Goal: Task Accomplishment & Management: Use online tool/utility

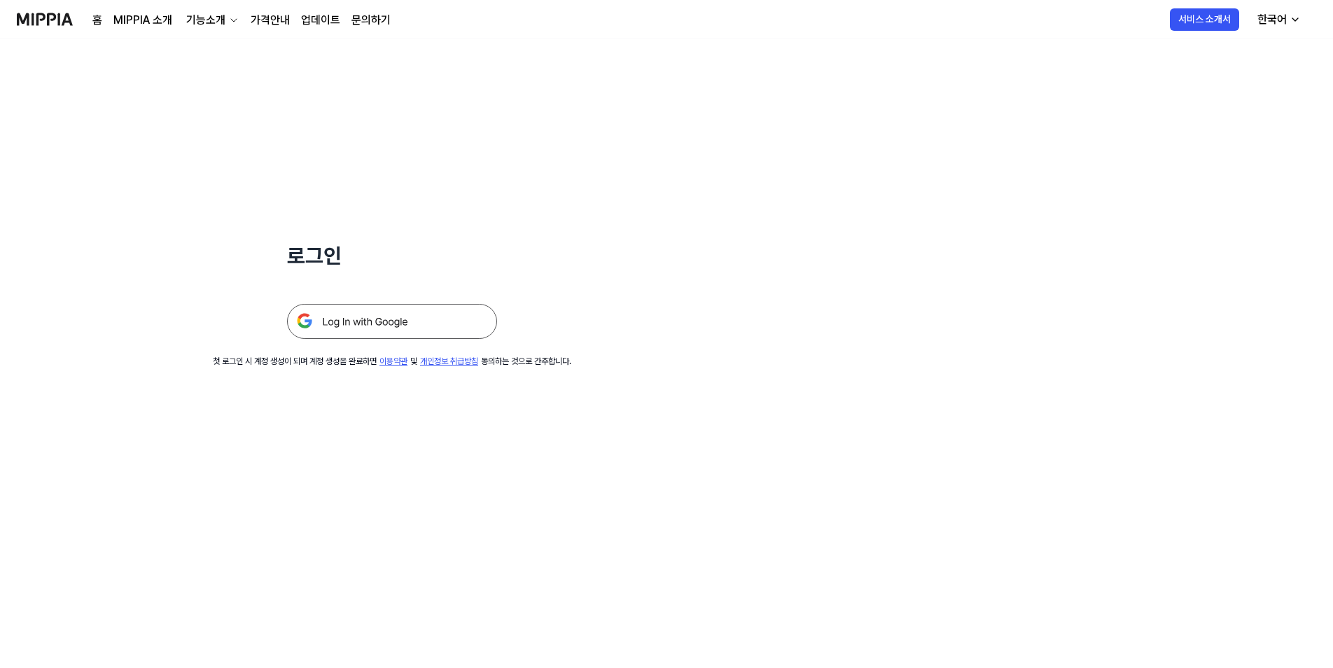
click at [363, 317] on img at bounding box center [392, 321] width 210 height 35
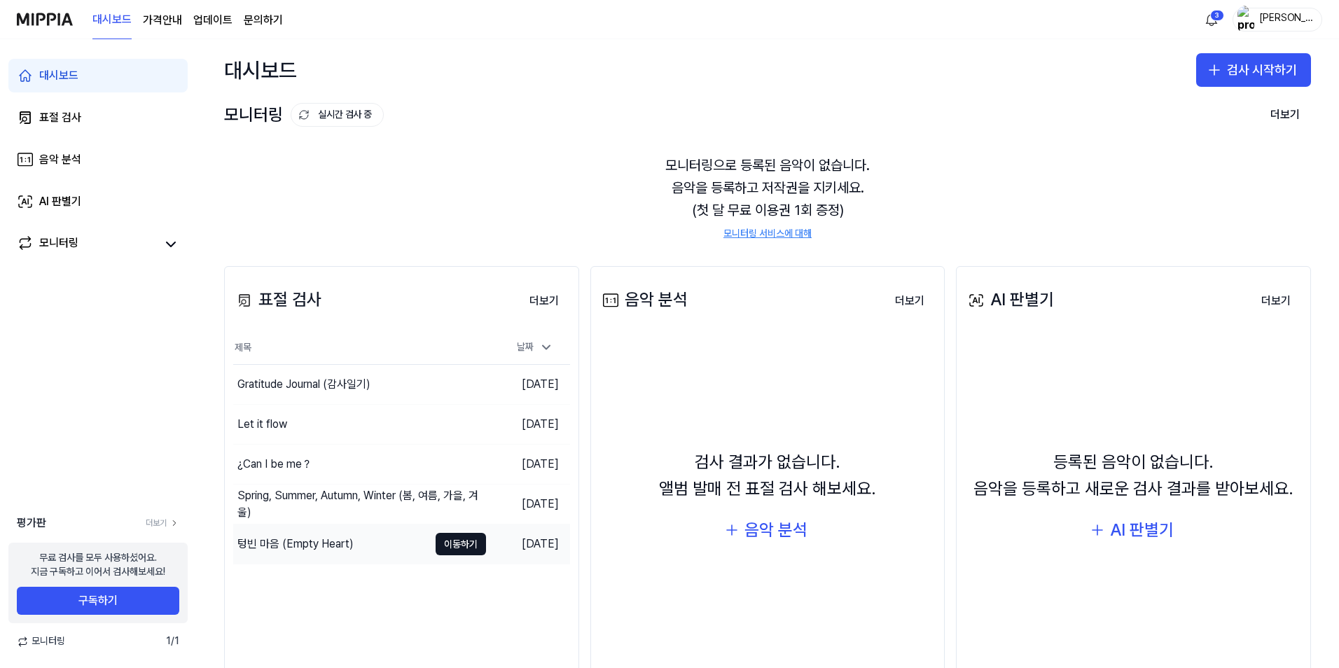
click at [286, 546] on div "텅빈 마음 (Empty Heart)" at bounding box center [295, 544] width 116 height 17
click at [336, 391] on div "Gratitude Journal (감사일기)" at bounding box center [303, 384] width 133 height 17
drag, startPoint x: 1101, startPoint y: 69, endPoint x: 1109, endPoint y: 69, distance: 7.7
click at [1101, 69] on div "대시보드 검사 시작하기" at bounding box center [767, 70] width 1143 height 62
click at [1219, 25] on html "대시보드 가격안내 업데이트 문의하기 3 마리다디 대시보드 표절 검사 음악 분석 AI 판별기 모니터링 평가판 더보기 무료 검사를 모두 사용하셨어…" at bounding box center [669, 334] width 1339 height 668
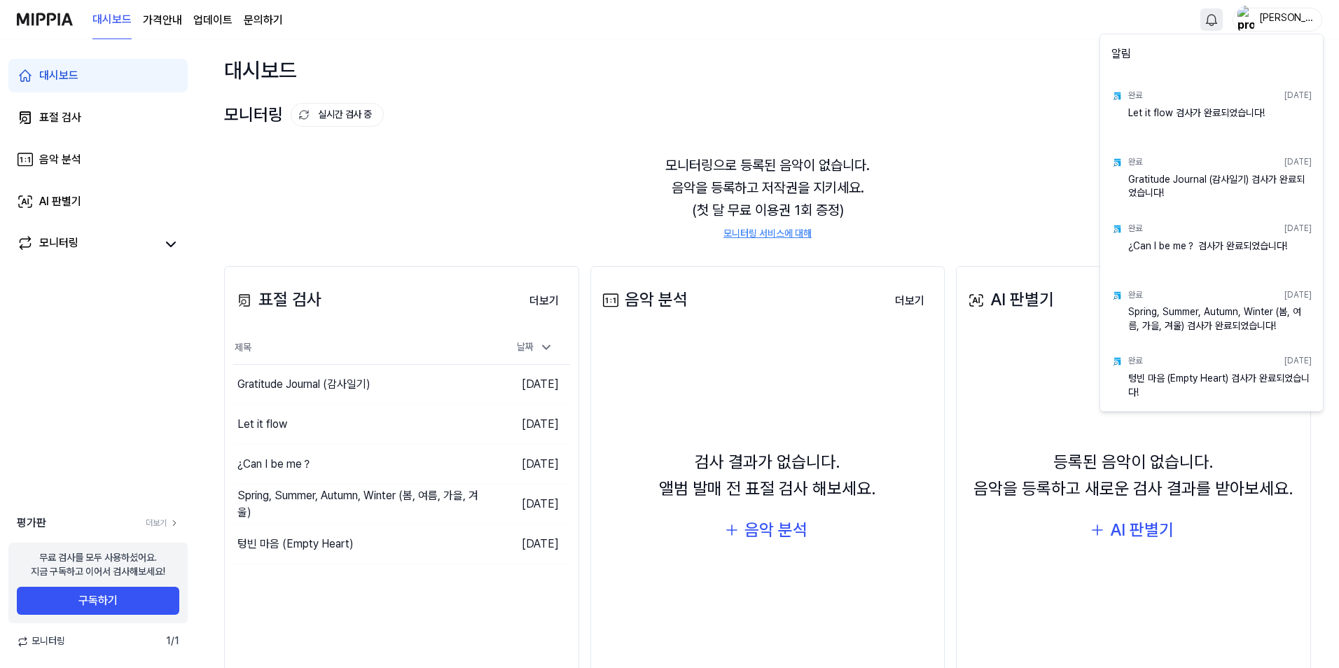
click at [527, 209] on html "대시보드 가격안내 업데이트 문의하기 마리다디 대시보드 표절 검사 음악 분석 AI 판별기 모니터링 평가판 더보기 무료 검사를 모두 사용하셨어요.…" at bounding box center [669, 334] width 1339 height 668
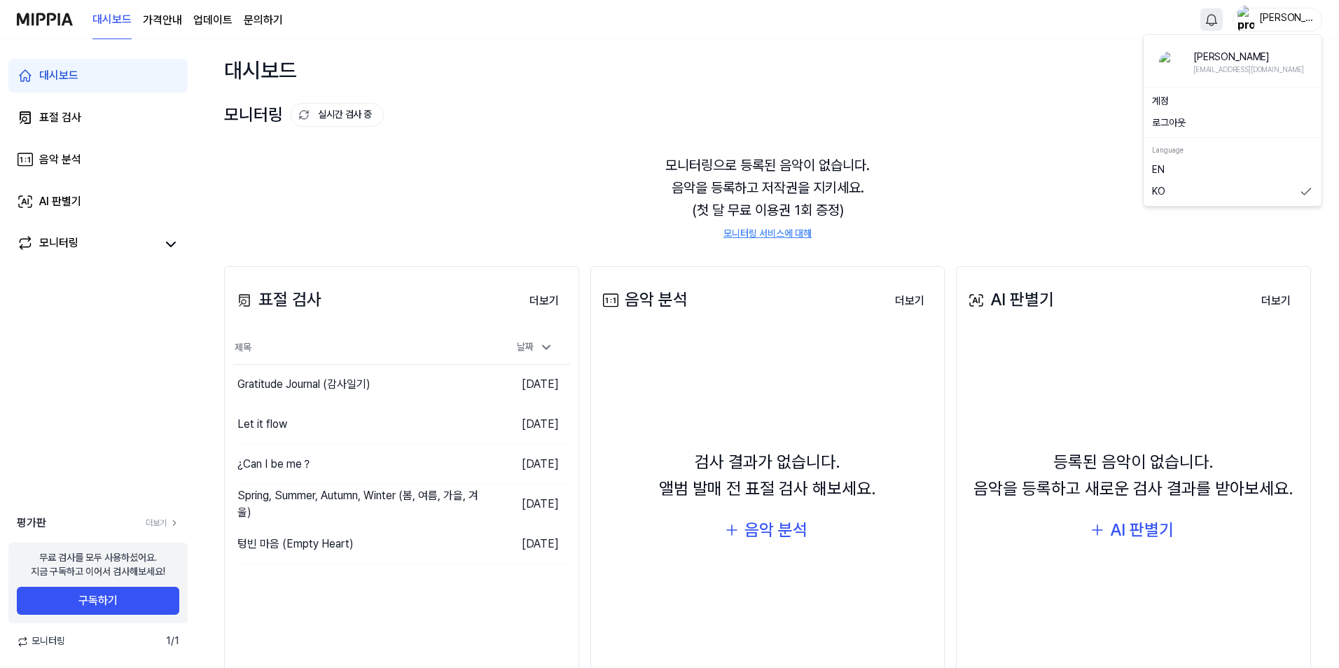
click at [1241, 20] on img "button" at bounding box center [1246, 20] width 17 height 28
click at [1200, 124] on button "로그아웃" at bounding box center [1232, 123] width 161 height 14
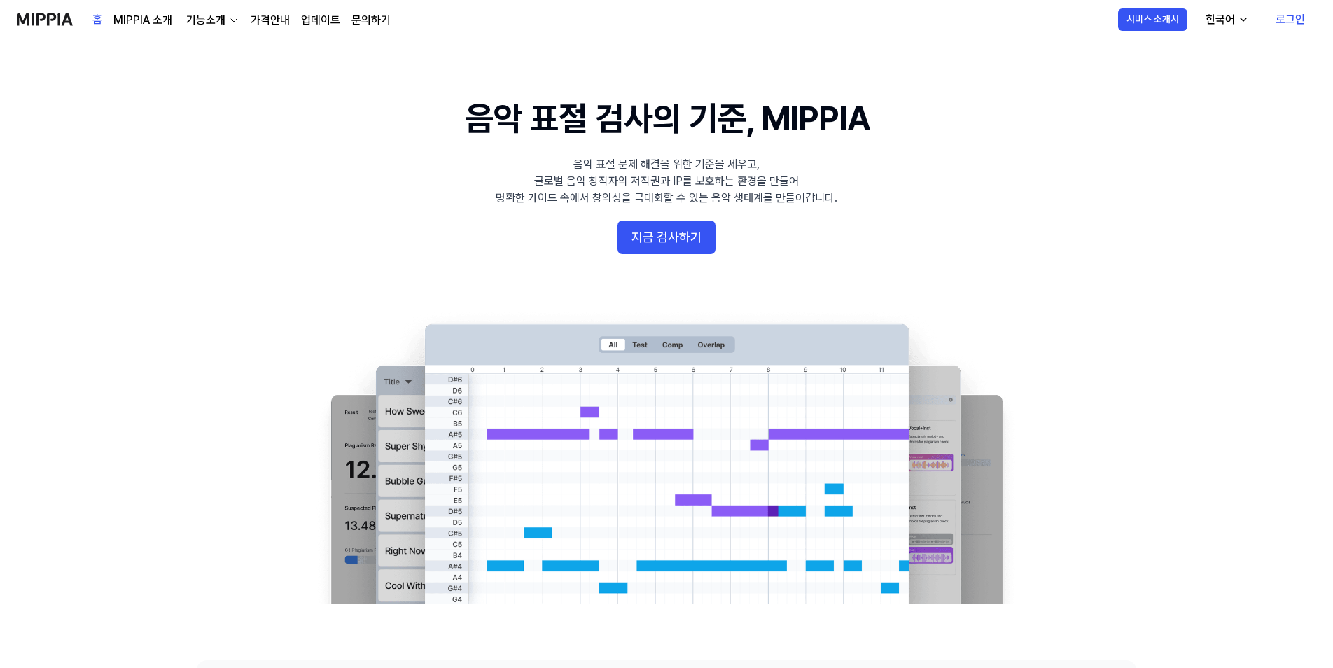
click at [1287, 25] on link "로그인" at bounding box center [1291, 19] width 52 height 39
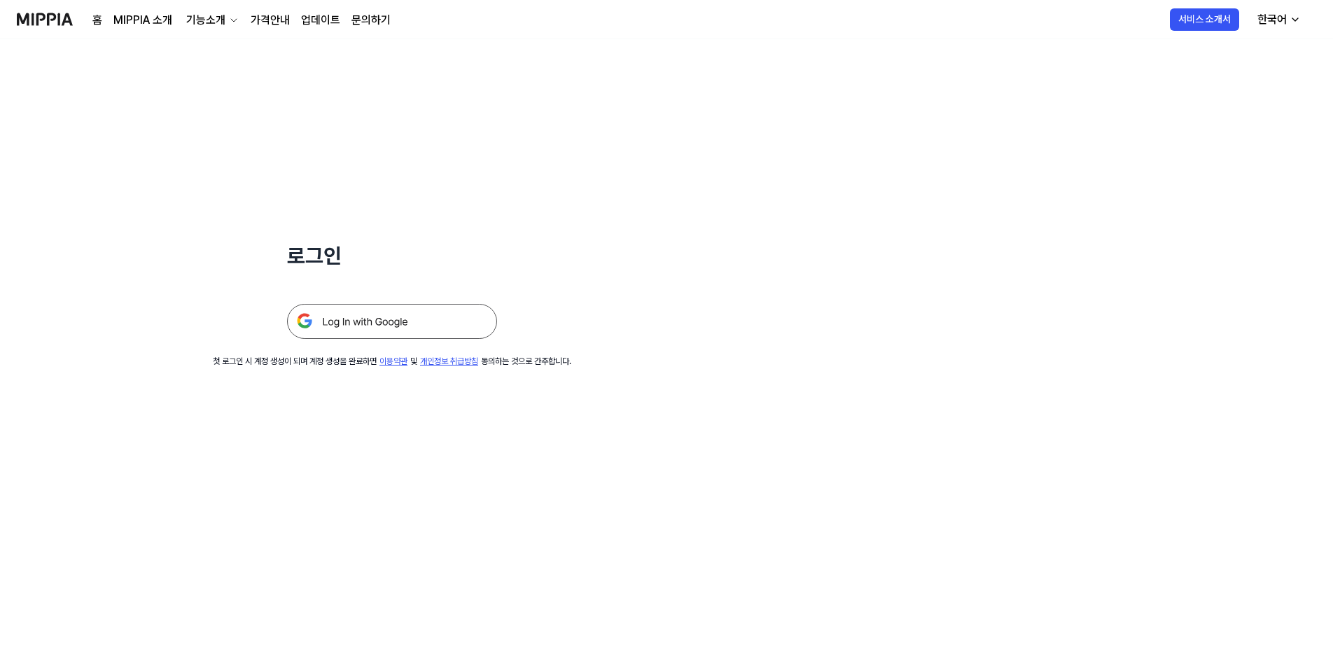
click at [436, 326] on img at bounding box center [392, 321] width 210 height 35
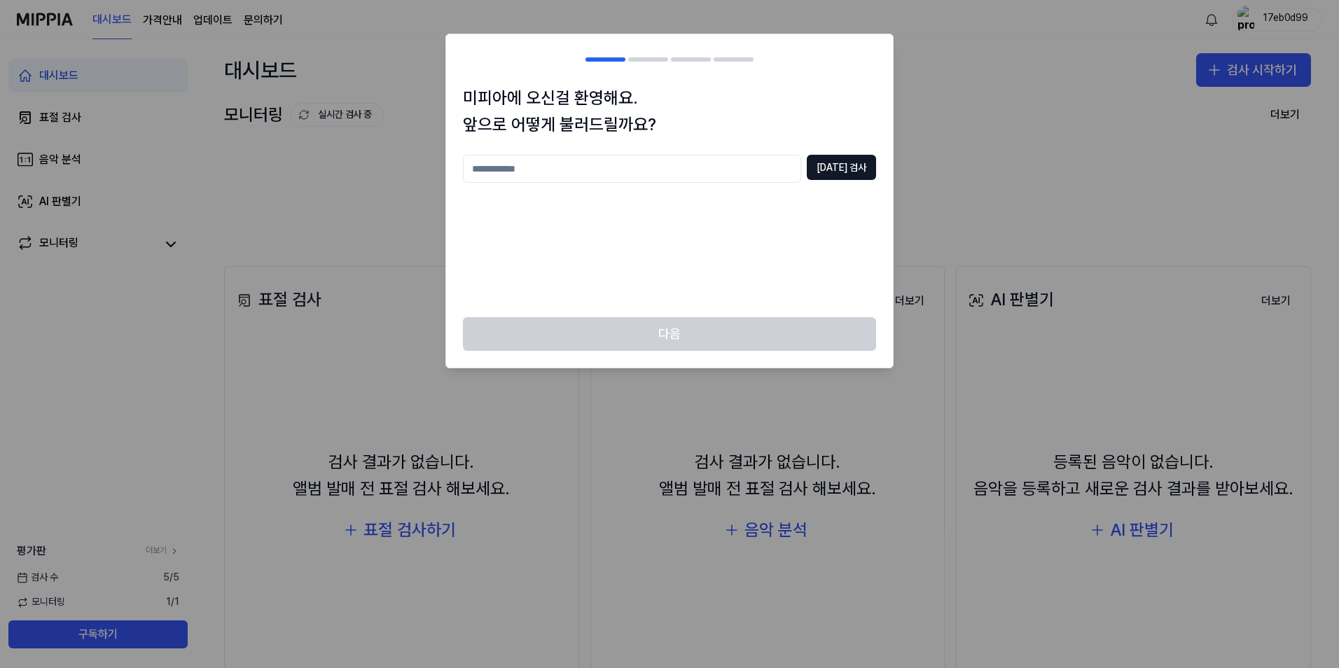
click at [767, 170] on input "text" at bounding box center [632, 169] width 338 height 28
drag, startPoint x: 740, startPoint y: 149, endPoint x: 82, endPoint y: 115, distance: 658.5
click at [82, 115] on body "대시보드 가격안내 업데이트 문의하기 17eb0d99 대시보드 표절 검사 음악 분석 AI 판별기 모니터링 평가판 더보기 검사 [DATE] 모니터…" at bounding box center [669, 334] width 1339 height 668
click at [515, 162] on input "****" at bounding box center [632, 169] width 338 height 28
drag, startPoint x: 500, startPoint y: 163, endPoint x: 190, endPoint y: 151, distance: 309.8
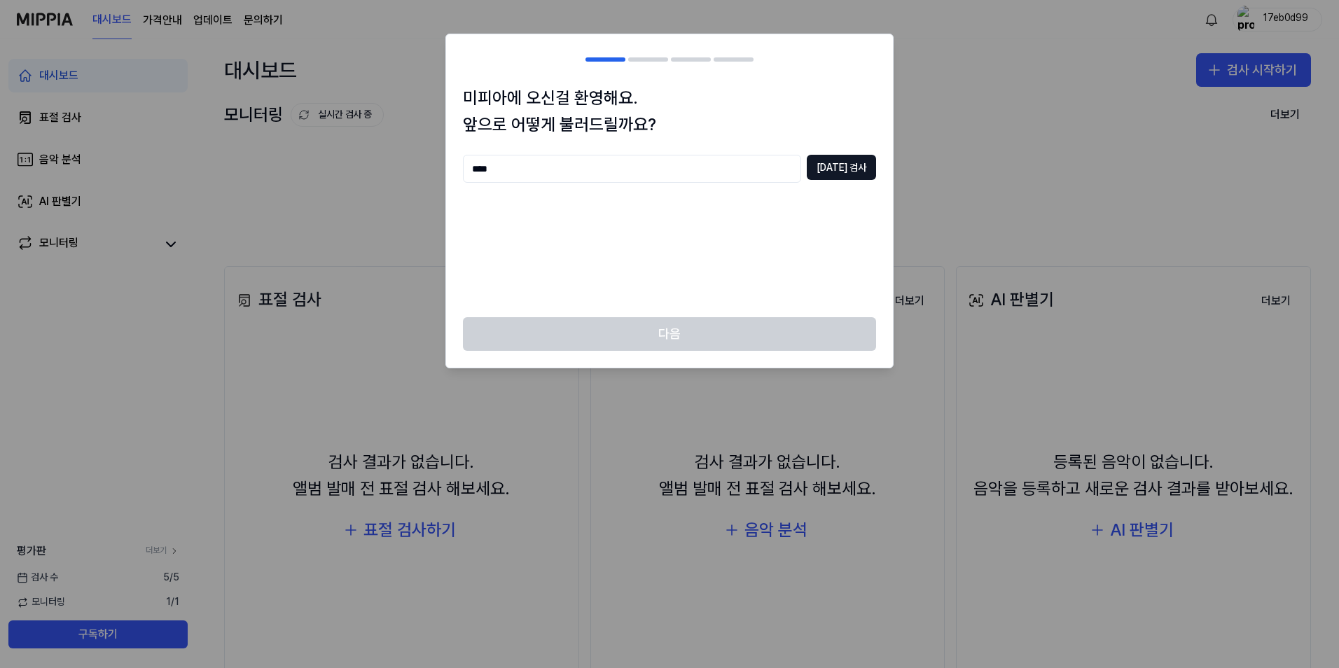
click at [190, 151] on body "대시보드 가격안내 업데이트 문의하기 17eb0d99 대시보드 표절 검사 음악 분석 AI 판별기 모니터링 평가판 더보기 검사 [DATE] 모니터…" at bounding box center [669, 334] width 1339 height 668
type input "******"
click at [825, 173] on button "[DATE] 검사" at bounding box center [841, 167] width 69 height 25
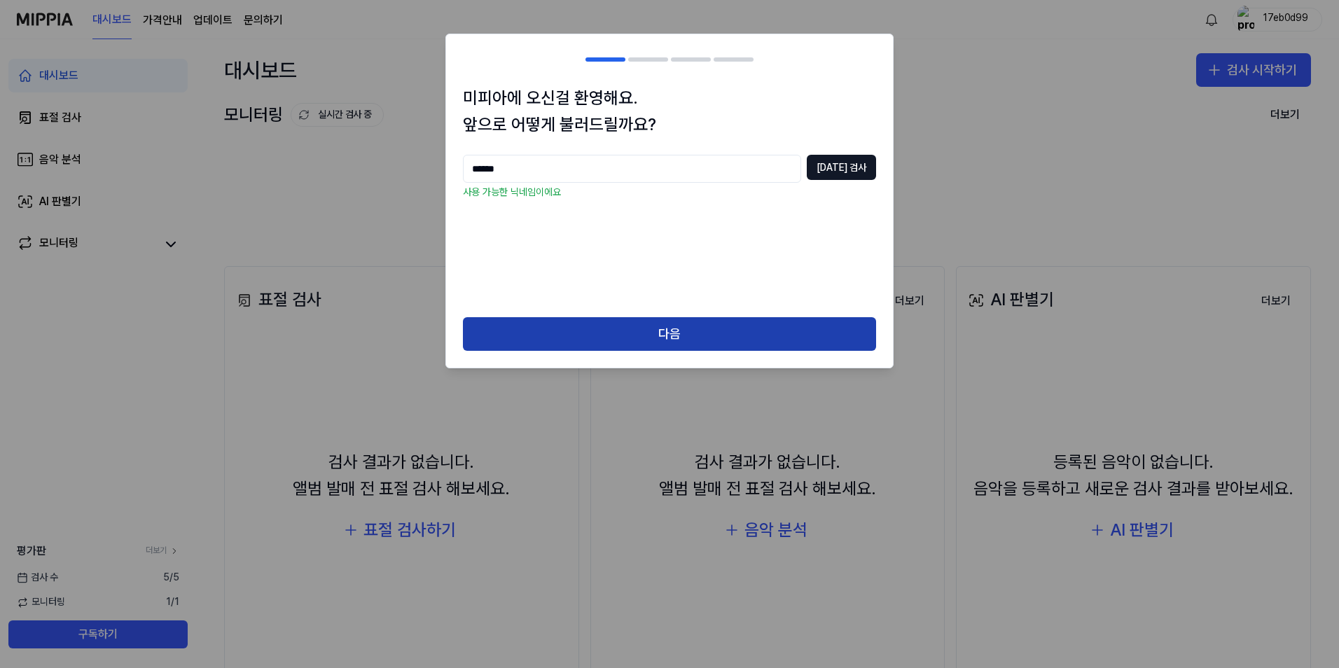
click at [663, 349] on button "다음" at bounding box center [669, 334] width 413 height 34
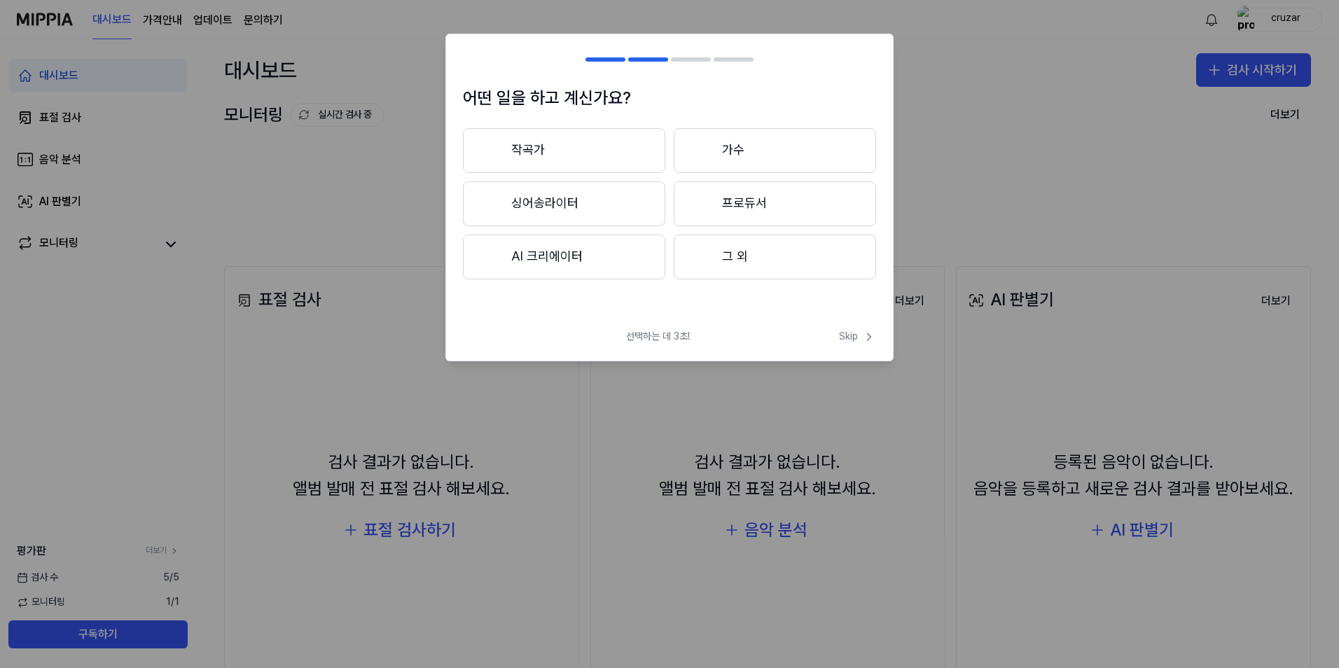
click at [609, 158] on button "작곡가" at bounding box center [564, 150] width 202 height 45
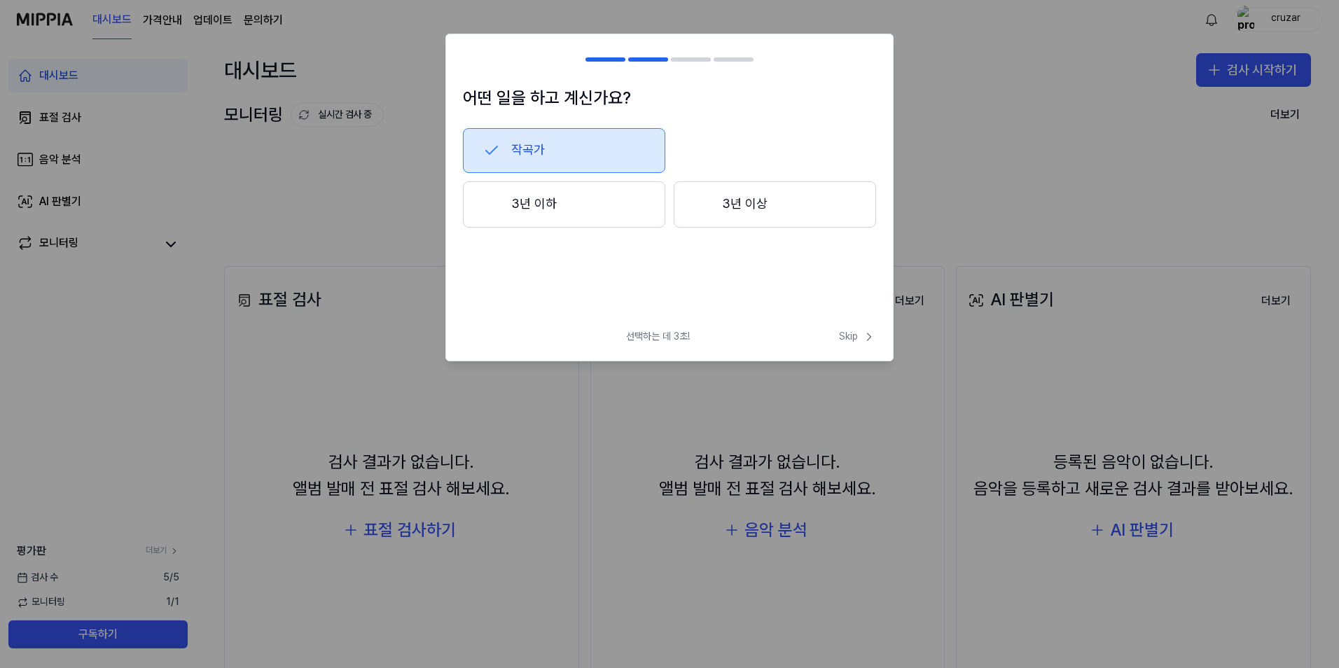
click at [562, 196] on button "3년 이하" at bounding box center [564, 204] width 202 height 46
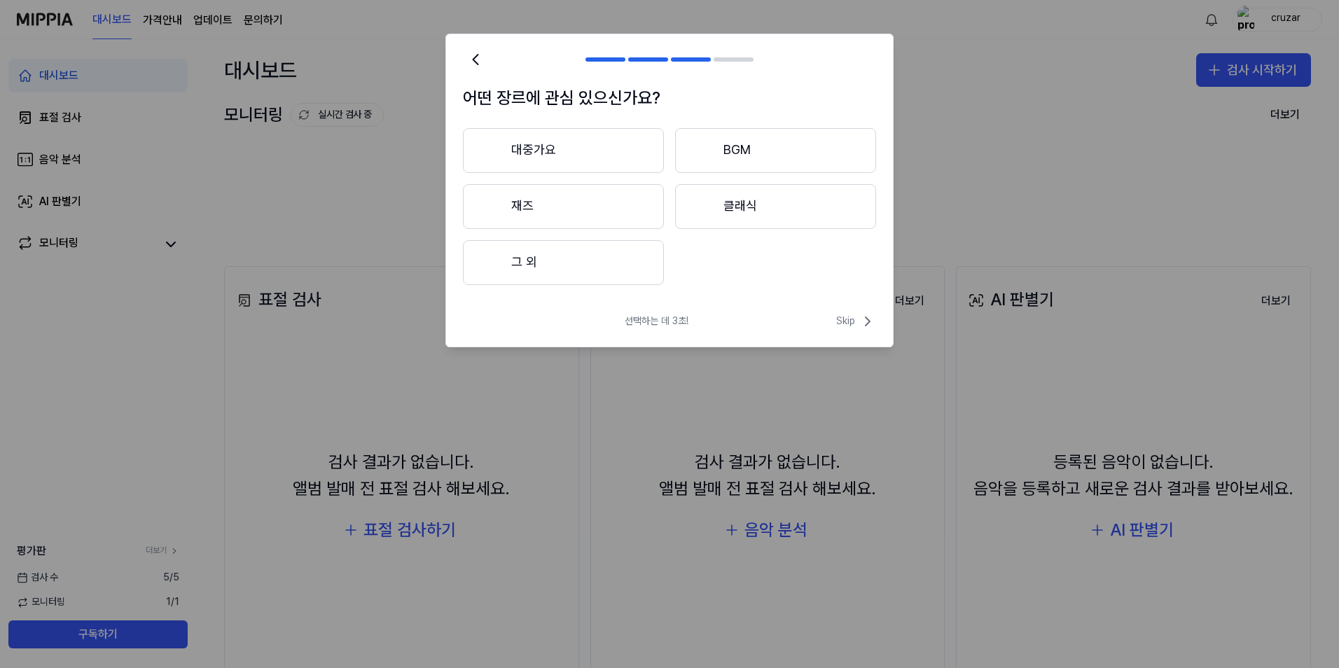
click at [528, 141] on button "대중가요" at bounding box center [563, 150] width 201 height 45
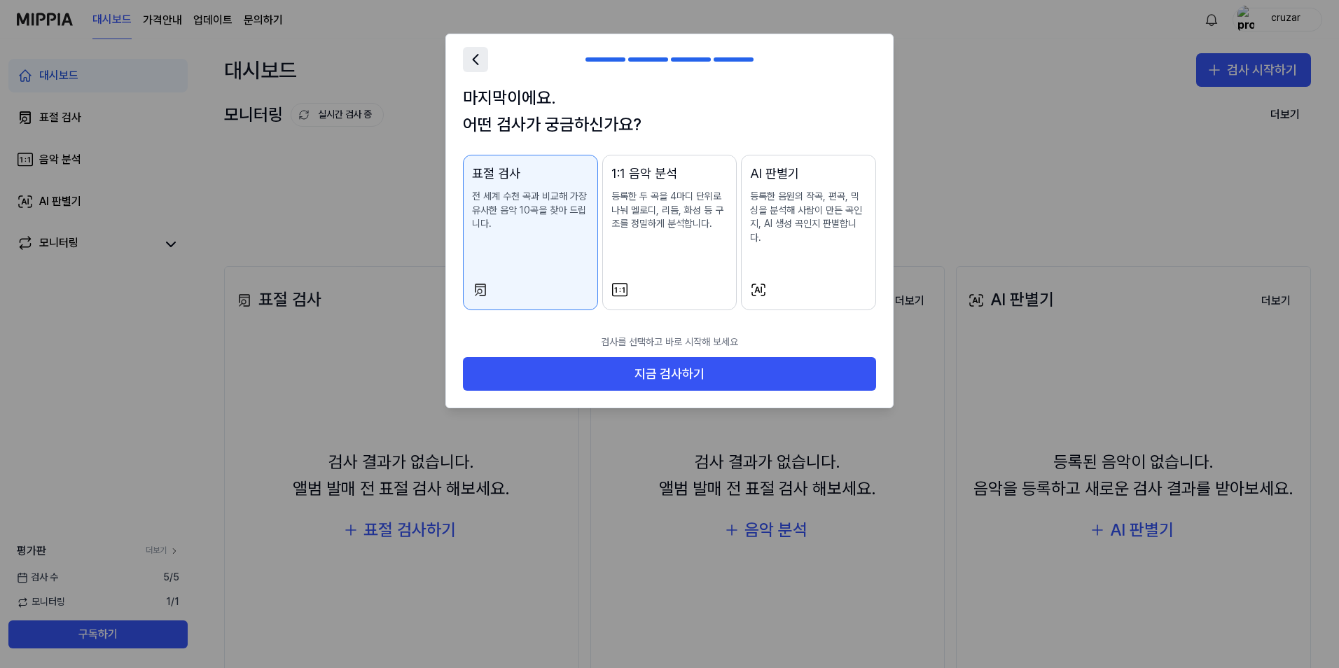
click at [487, 70] on button at bounding box center [475, 59] width 25 height 25
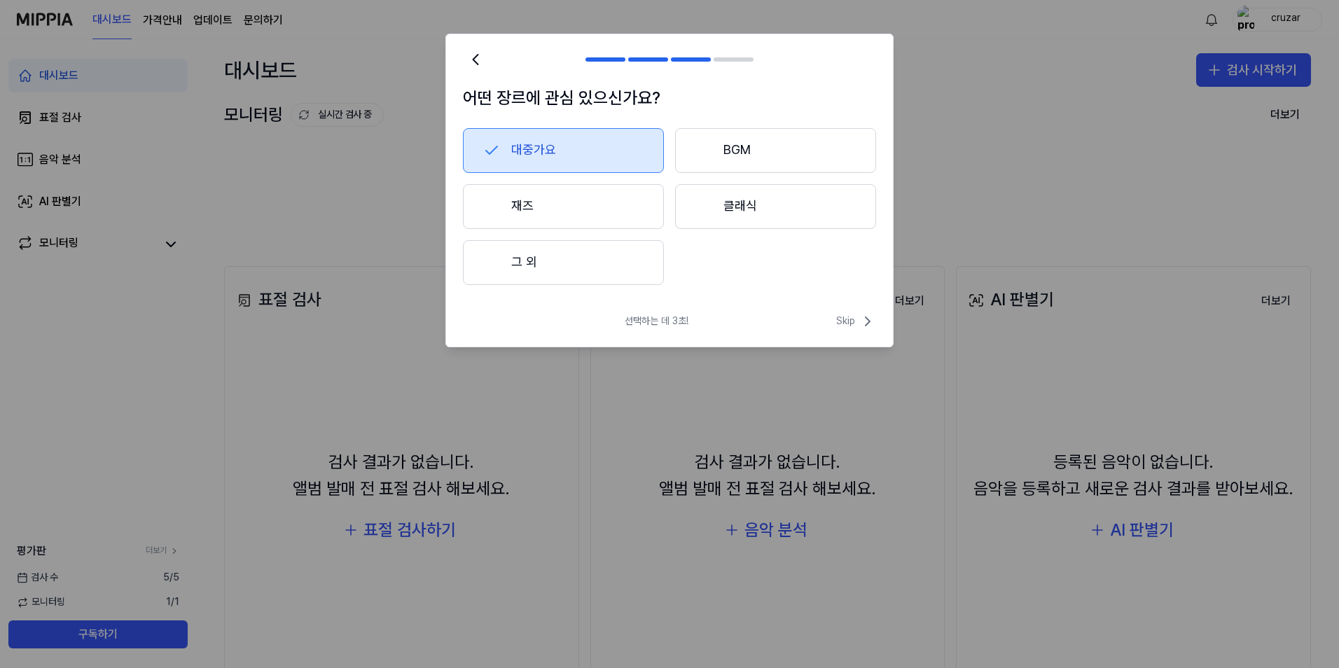
click at [513, 148] on button "대중가요" at bounding box center [563, 150] width 201 height 45
click at [522, 148] on button "대중가요" at bounding box center [563, 150] width 201 height 45
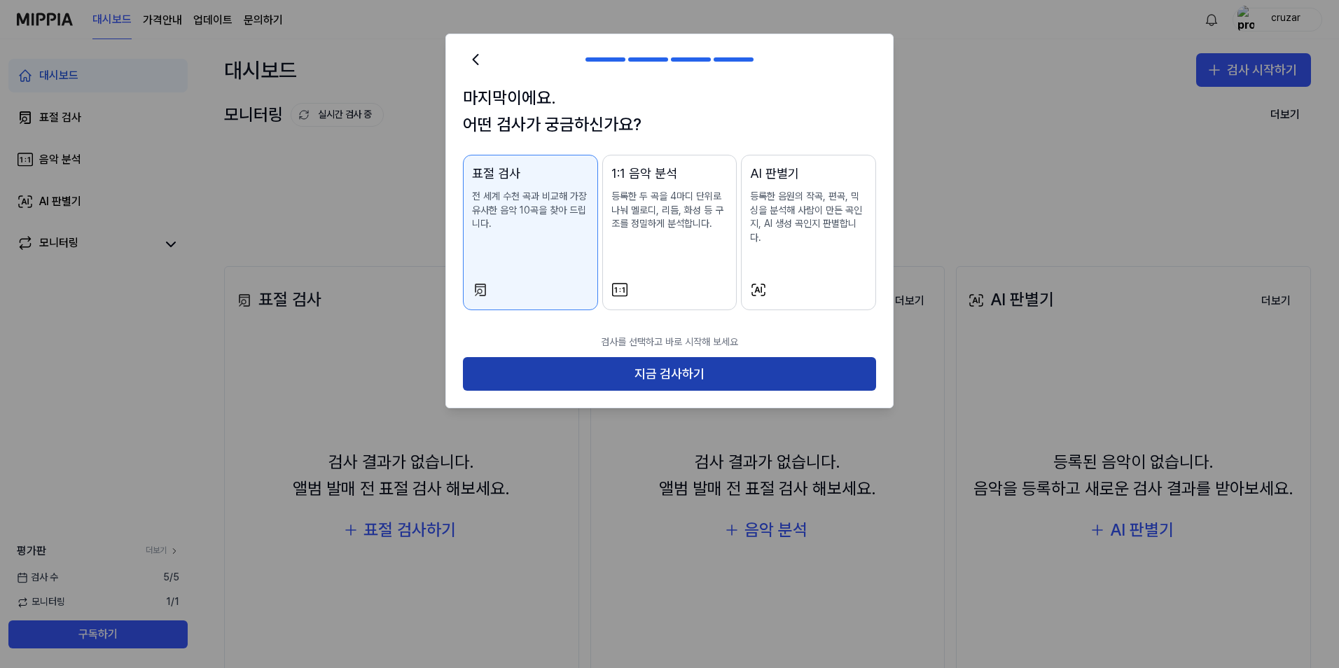
click at [662, 368] on button "지금 검사하기" at bounding box center [669, 374] width 413 height 34
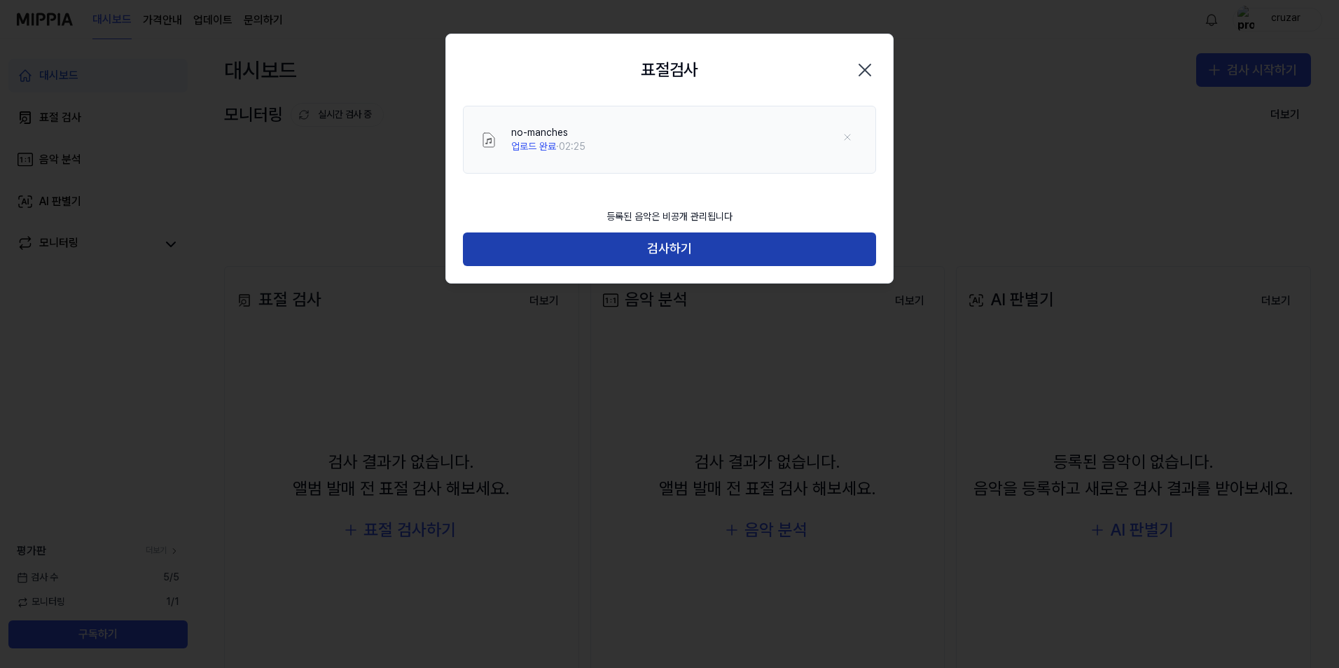
click at [583, 244] on button "검사하기" at bounding box center [669, 250] width 413 height 34
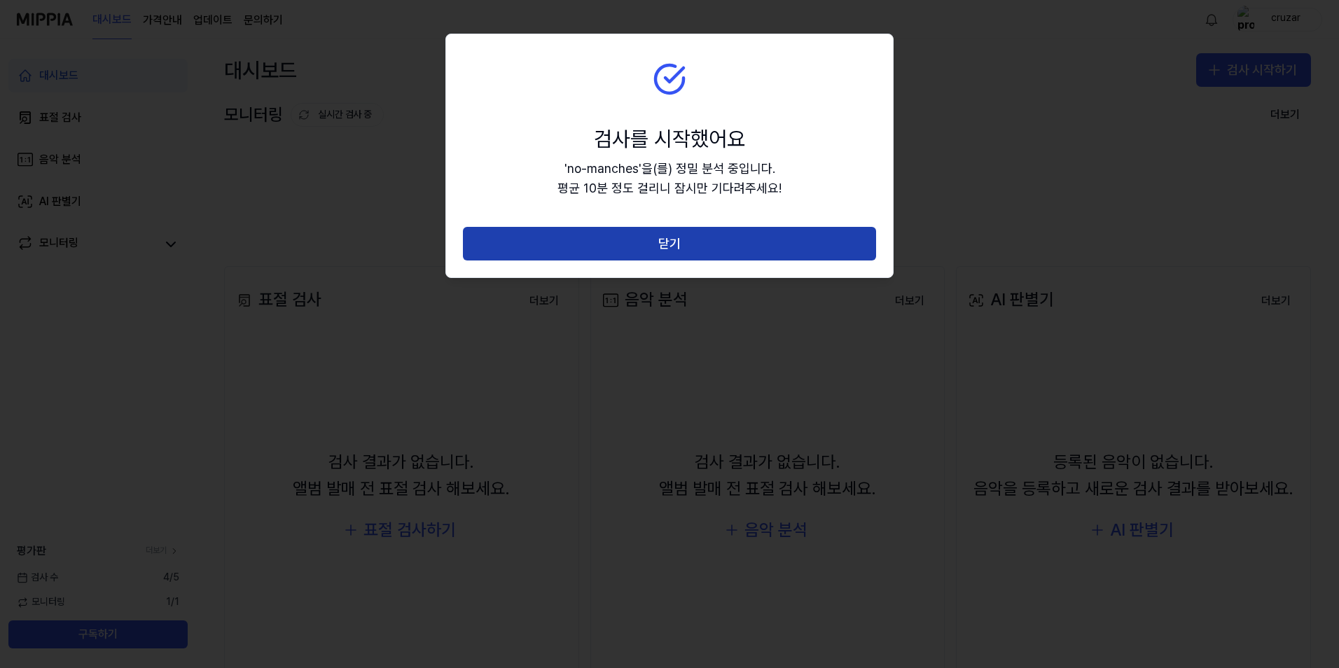
click at [578, 246] on button "닫기" at bounding box center [669, 244] width 413 height 34
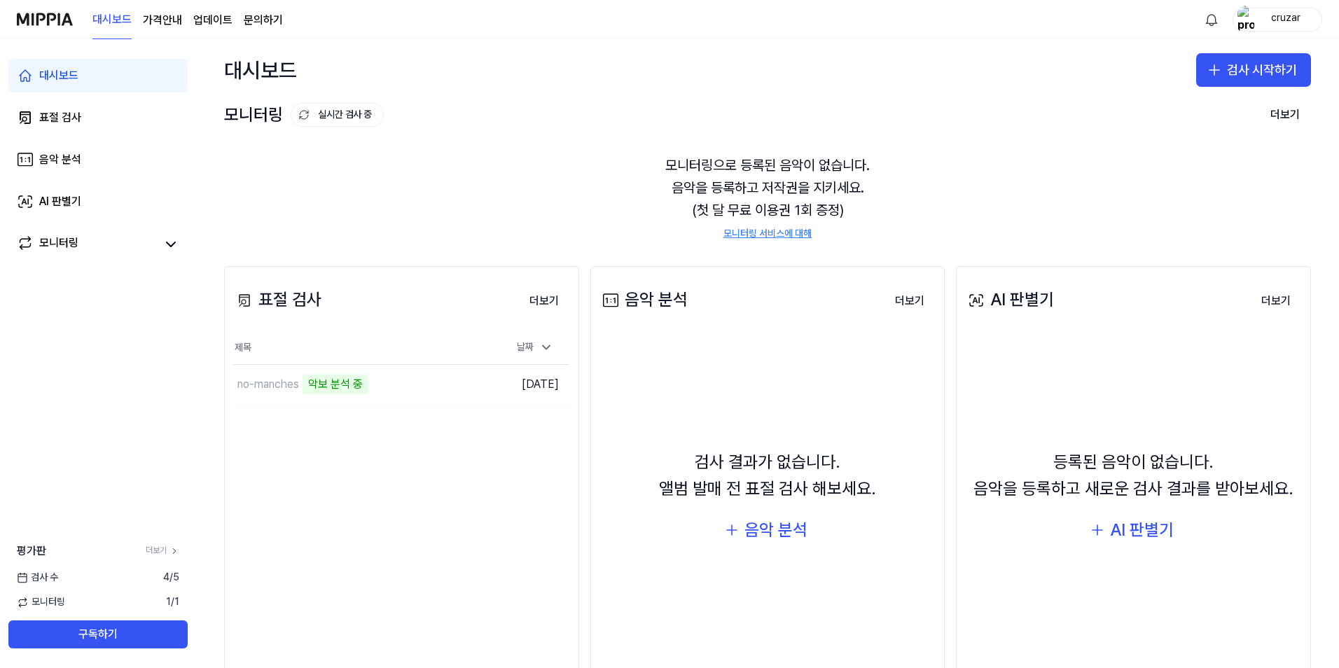
click at [865, 148] on div "모니터링으로 등록된 음악이 없습니다. 음악을 등록하고 저작권을 지키세요. (첫 달 무료 이용권 1회 증정) 모니터링 서비스에 대해" at bounding box center [767, 197] width 1087 height 120
click at [1253, 74] on button "검사 시작하기" at bounding box center [1253, 70] width 115 height 34
click at [1183, 107] on div "표절 검사" at bounding box center [1192, 109] width 36 height 14
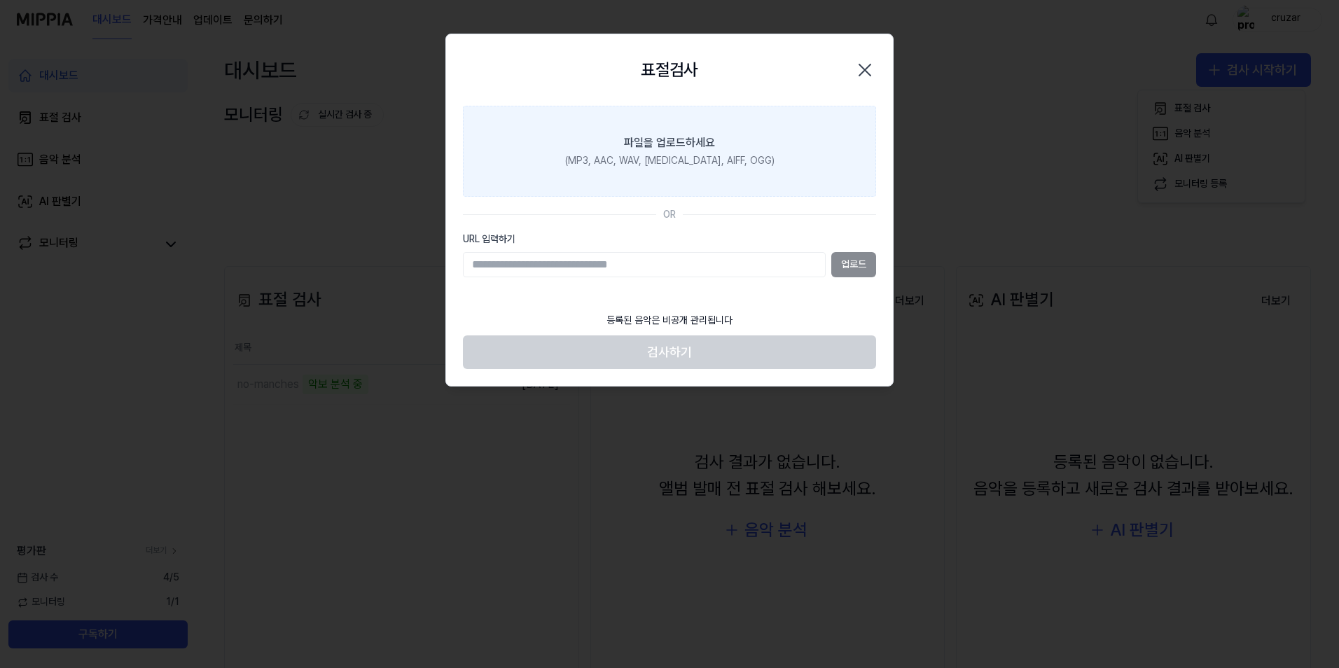
click at [712, 173] on label "파일을 업로드하세요 (MP3, AAC, WAV, FLAC, AIFF, OGG)" at bounding box center [669, 151] width 413 height 91
click at [0, 0] on input "파일을 업로드하세요 (MP3, AAC, WAV, FLAC, AIFF, OGG)" at bounding box center [0, 0] width 0 height 0
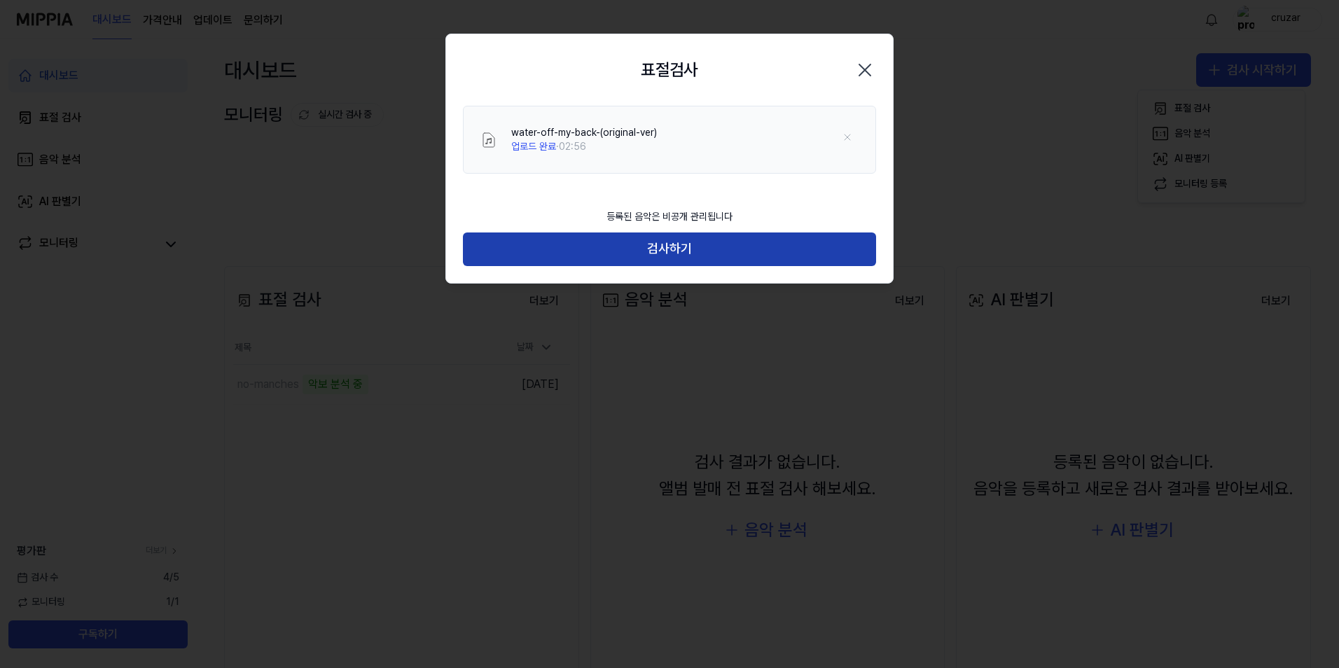
click at [736, 251] on button "검사하기" at bounding box center [669, 250] width 413 height 34
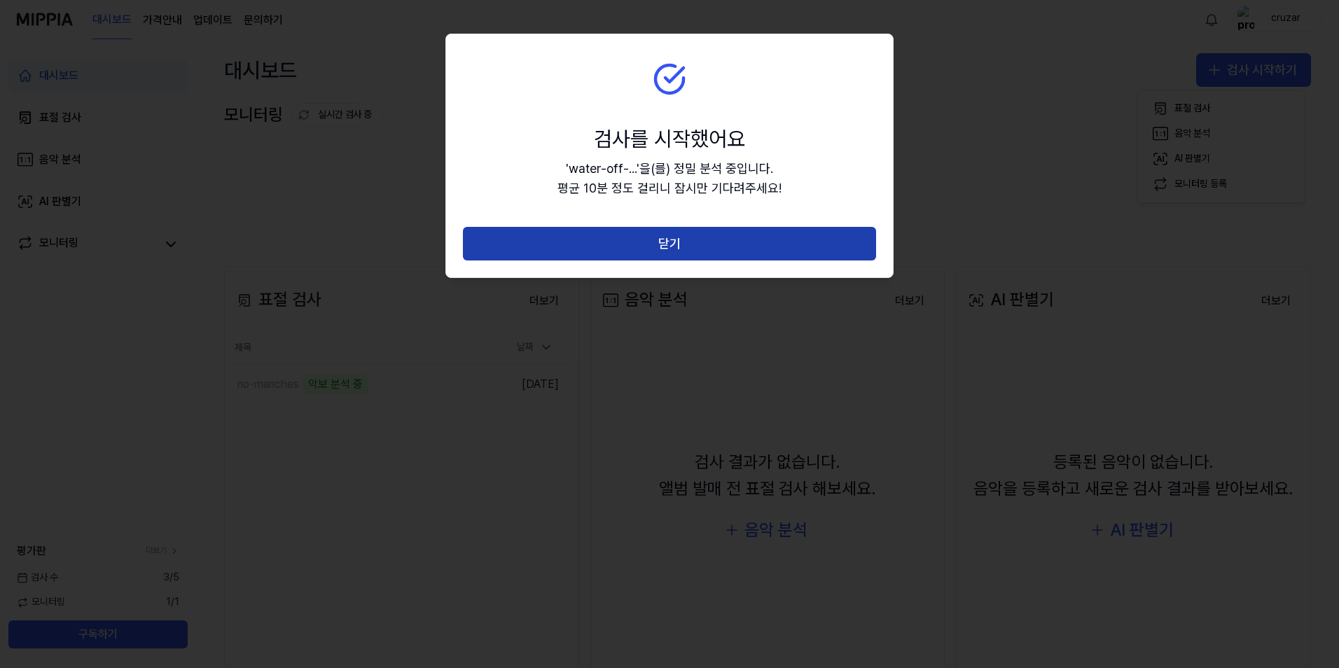
click at [712, 237] on button "닫기" at bounding box center [669, 244] width 413 height 34
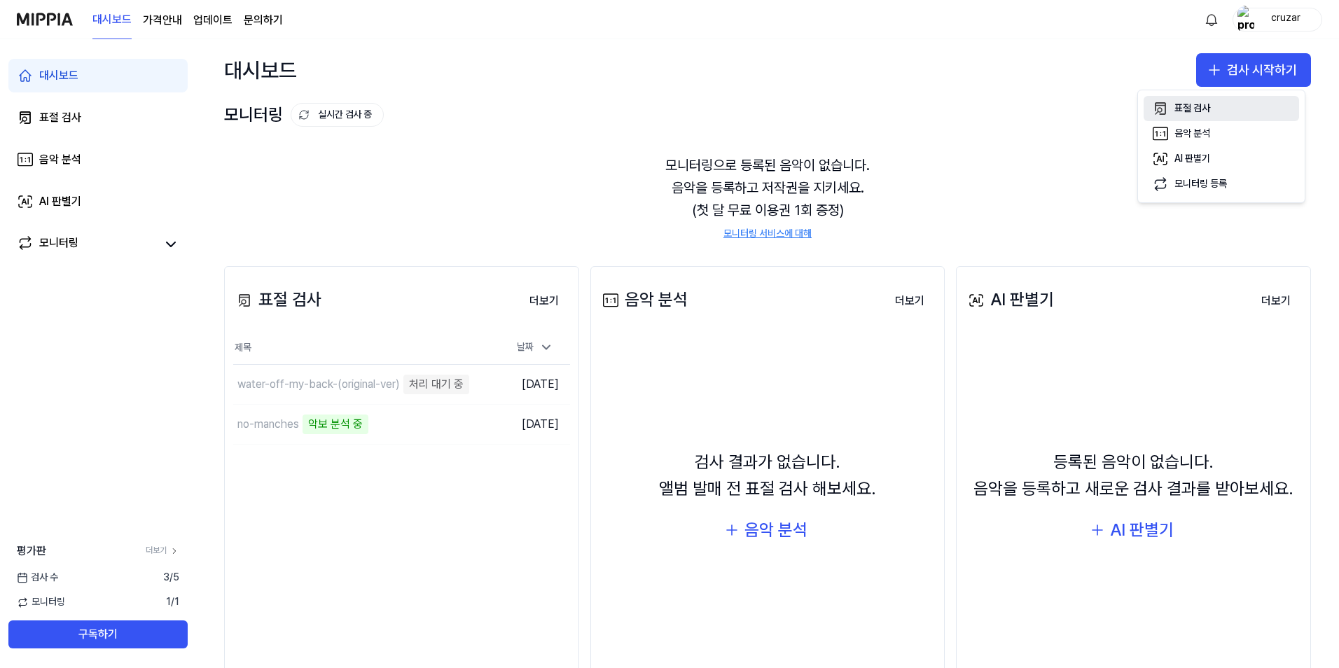
click at [1206, 104] on div "표절 검사" at bounding box center [1192, 109] width 36 height 14
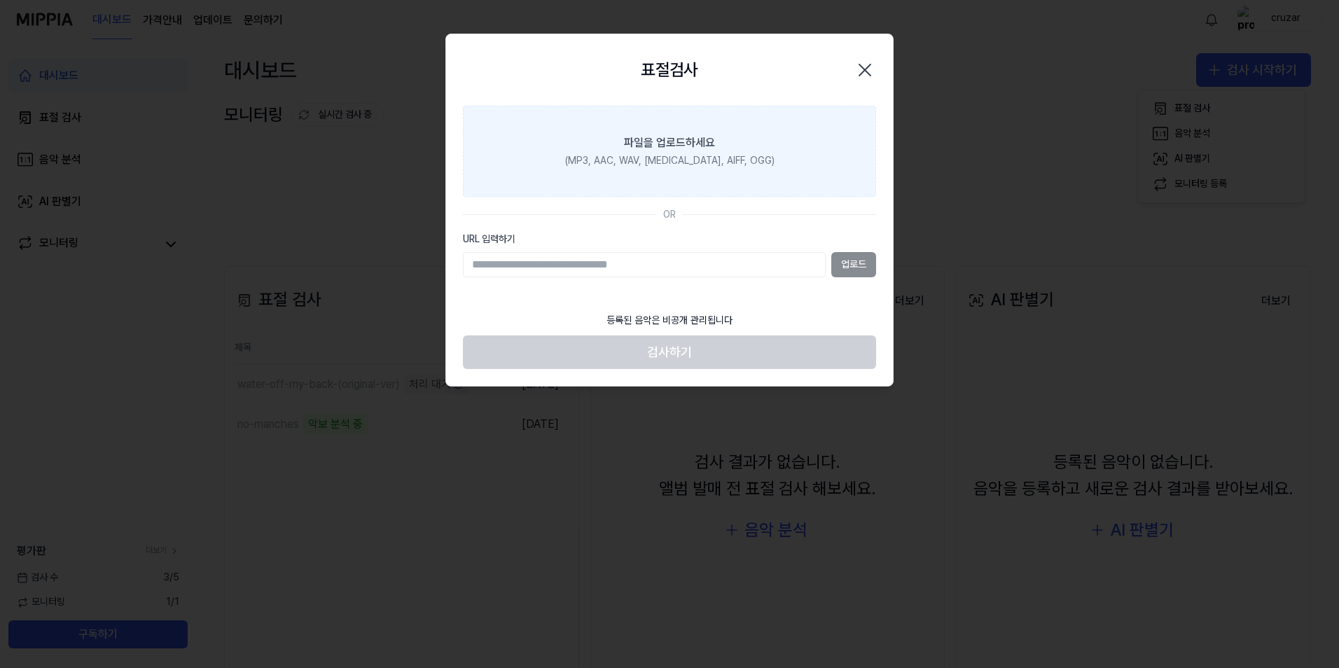
click at [761, 179] on label "파일을 업로드하세요 (MP3, AAC, WAV, FLAC, AIFF, OGG)" at bounding box center [669, 151] width 413 height 91
click at [0, 0] on input "파일을 업로드하세요 (MP3, AAC, WAV, FLAC, AIFF, OGG)" at bounding box center [0, 0] width 0 height 0
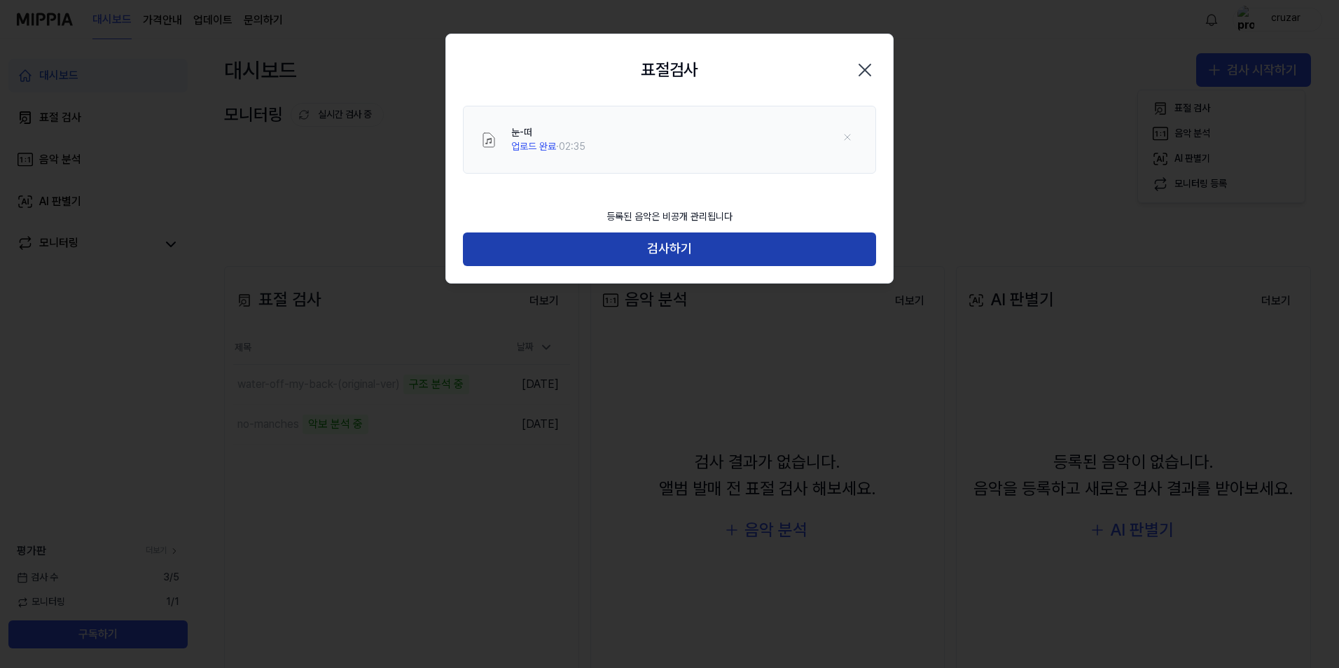
click at [491, 258] on button "검사하기" at bounding box center [669, 250] width 413 height 34
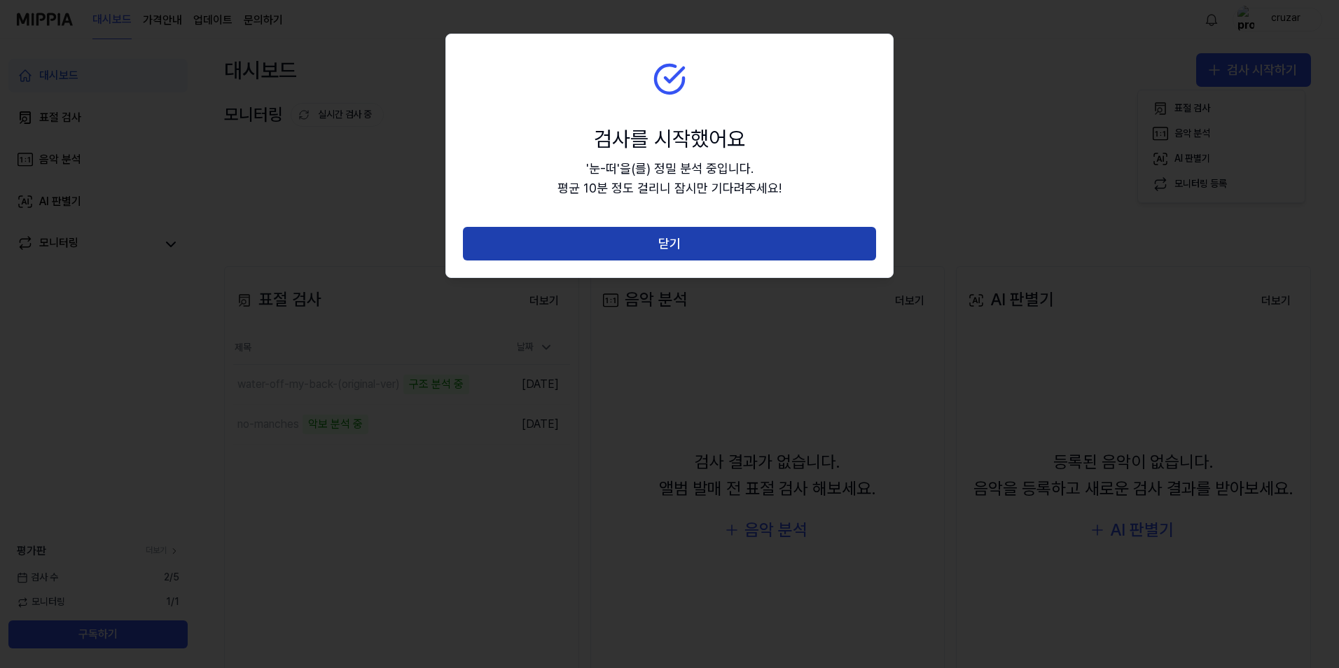
click at [562, 250] on button "닫기" at bounding box center [669, 244] width 413 height 34
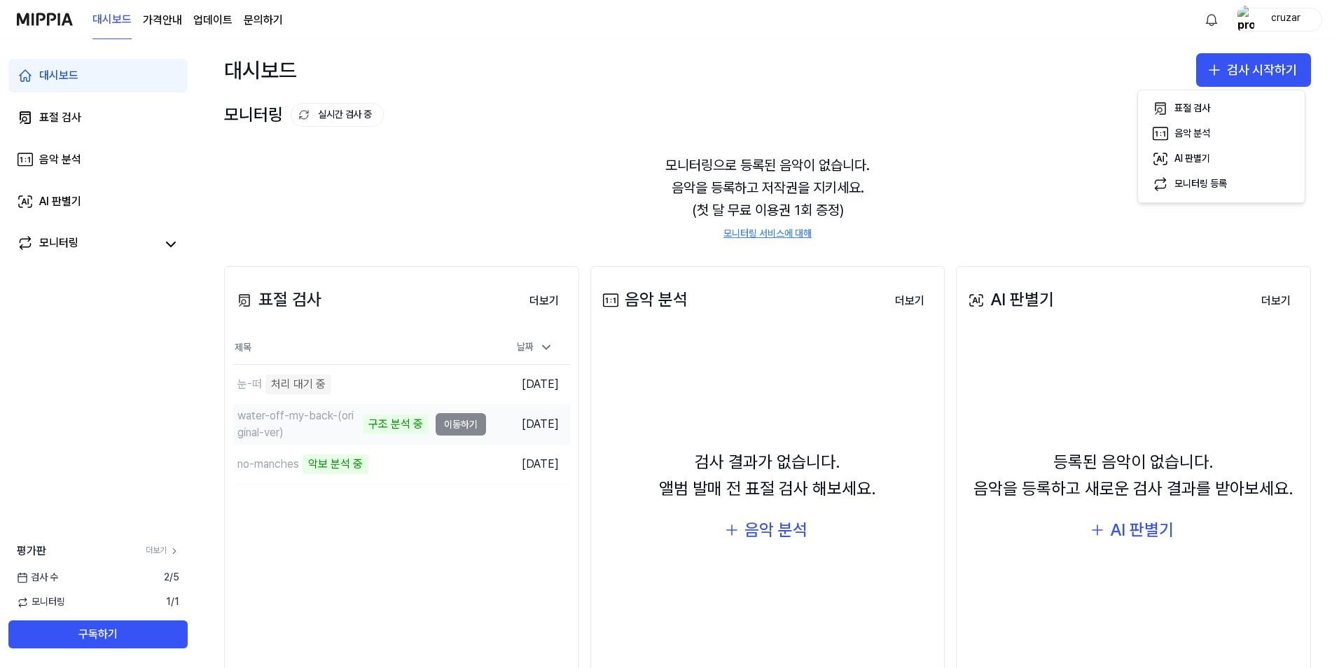
click at [272, 429] on div "water-off-my-back-(original-ver)" at bounding box center [298, 425] width 122 height 34
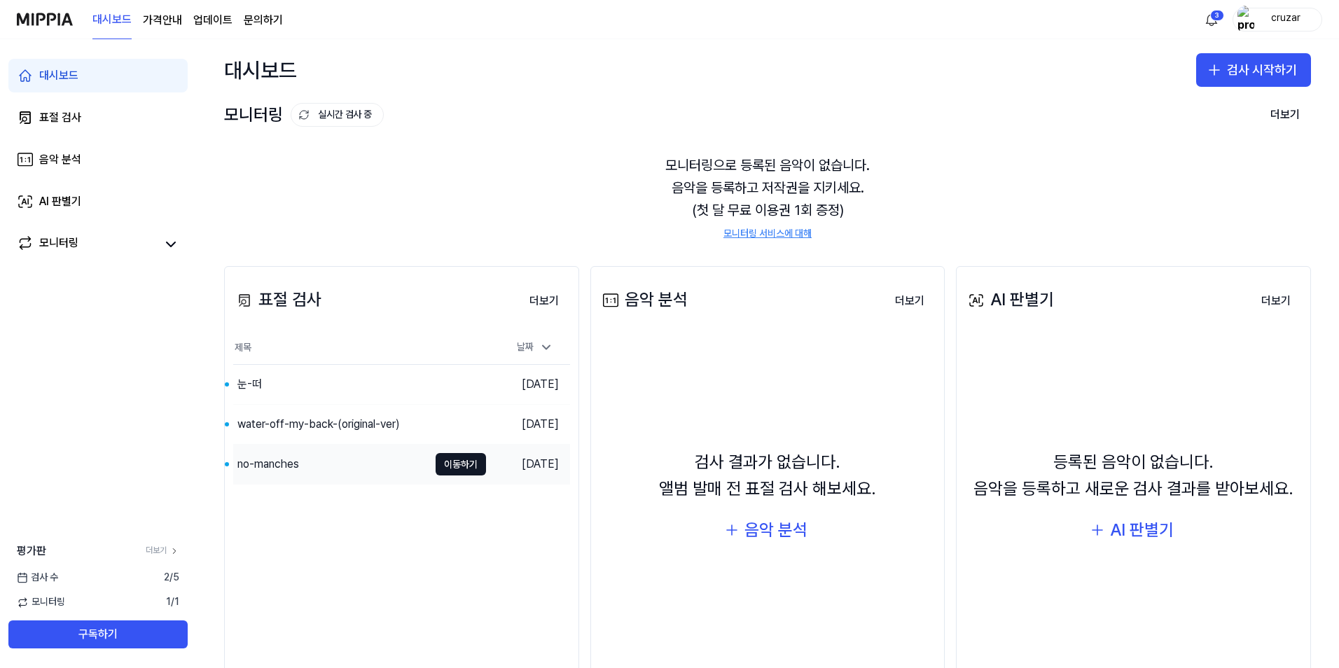
click at [293, 462] on div "no-manches" at bounding box center [268, 464] width 62 height 17
click at [333, 377] on div "눈-떠" at bounding box center [330, 384] width 195 height 39
click at [370, 429] on div "water-off-my-back-(original-ver)" at bounding box center [318, 424] width 162 height 17
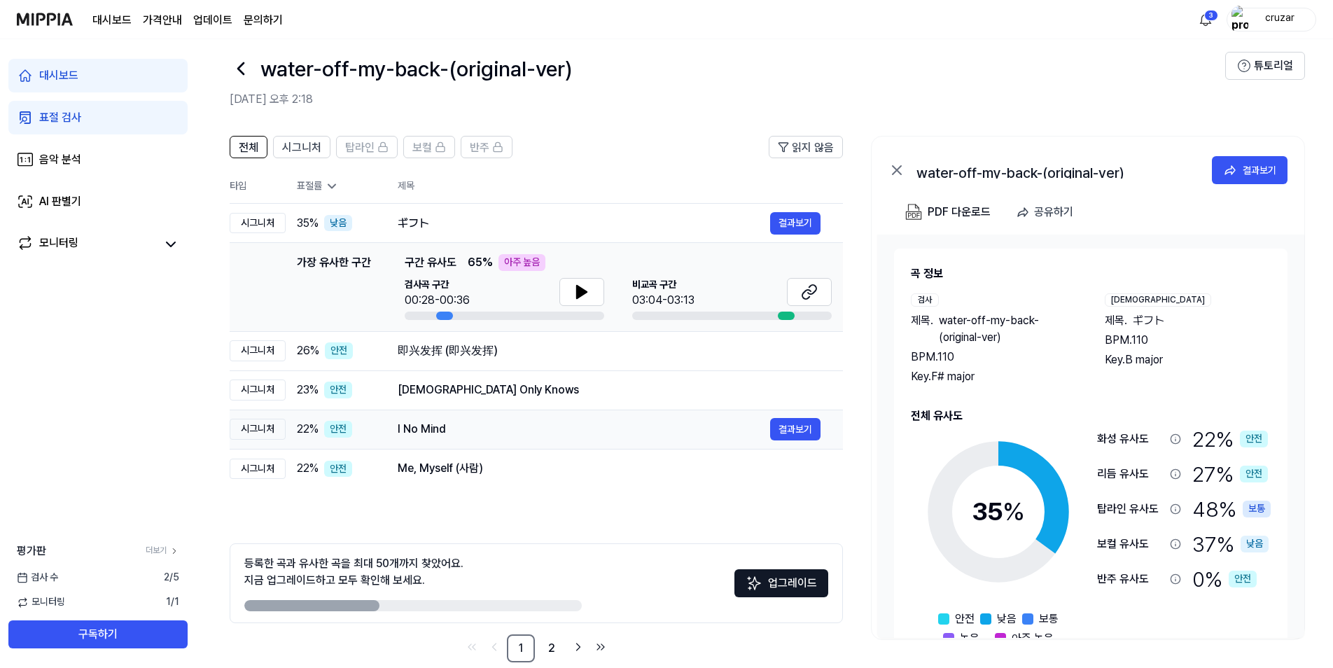
scroll to position [38, 0]
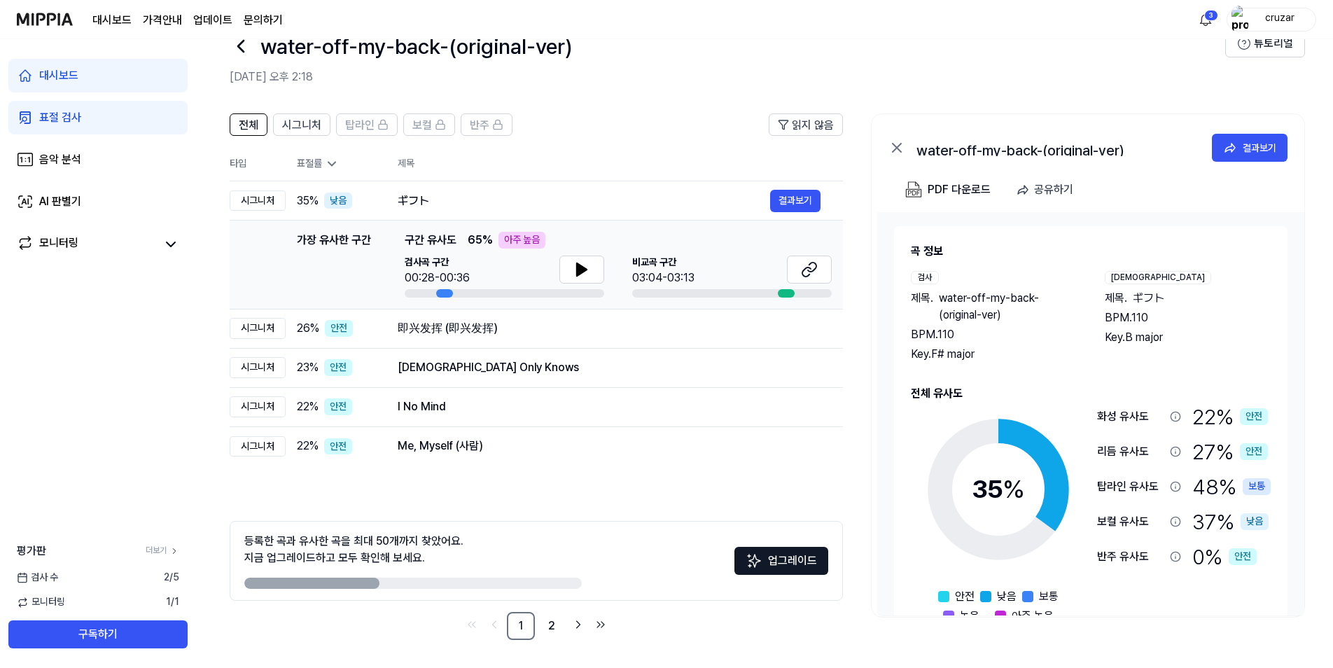
click at [1139, 490] on div "탑라인 유사도" at bounding box center [1130, 486] width 67 height 17
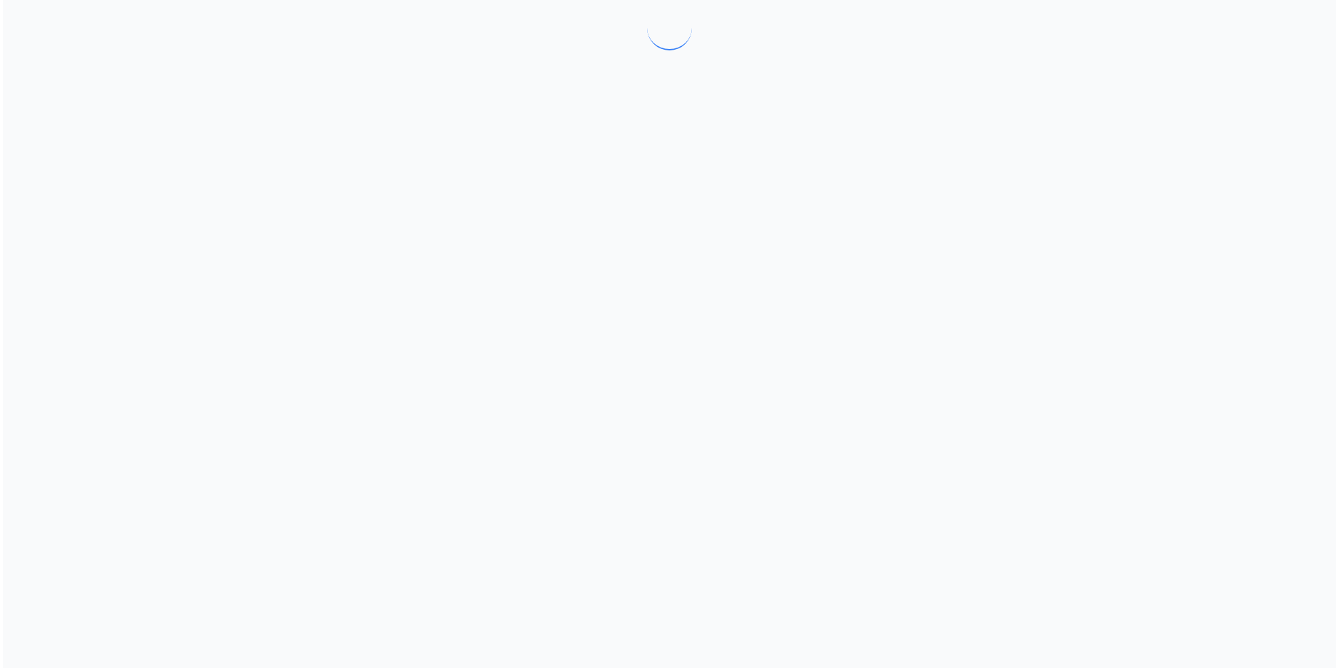
scroll to position [0, 0]
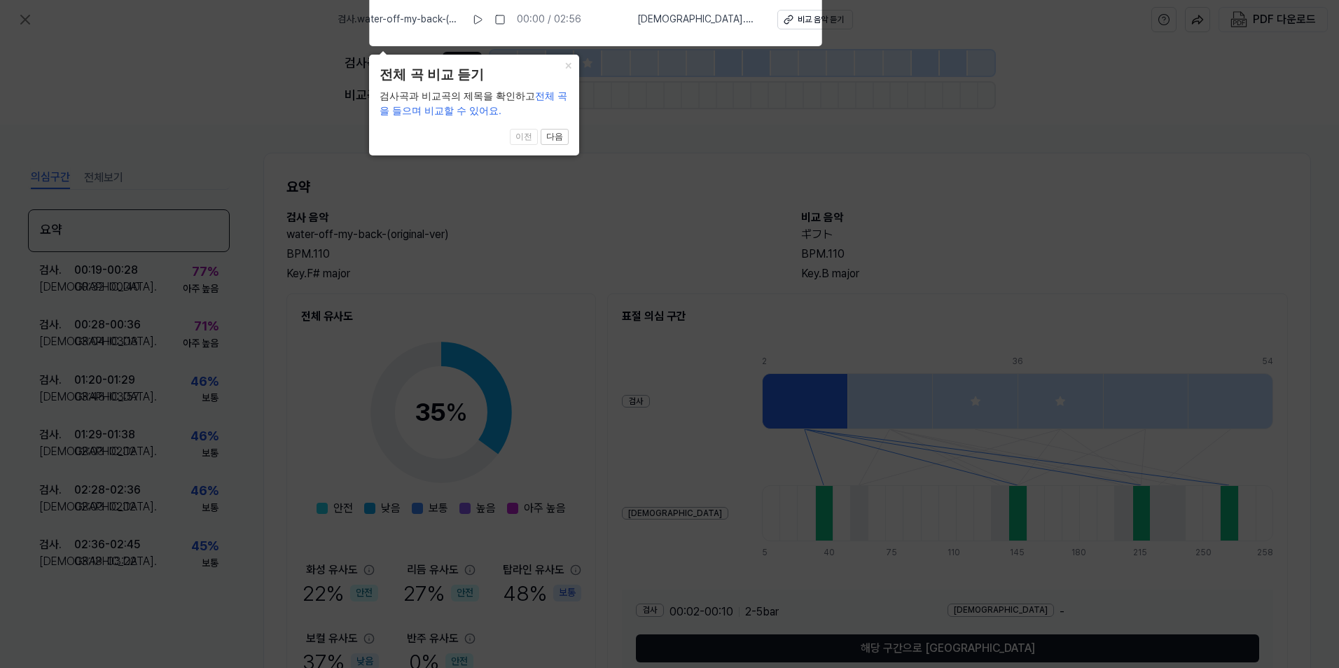
click at [756, 173] on icon at bounding box center [669, 330] width 1339 height 675
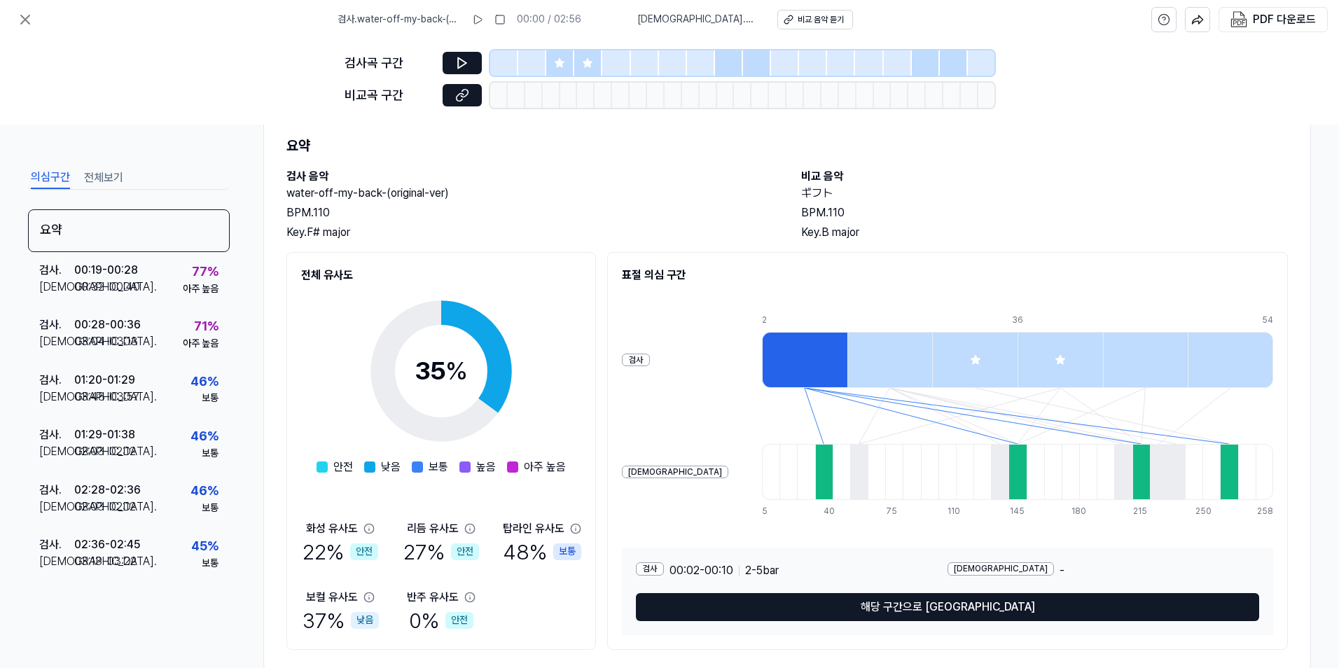
scroll to position [74, 0]
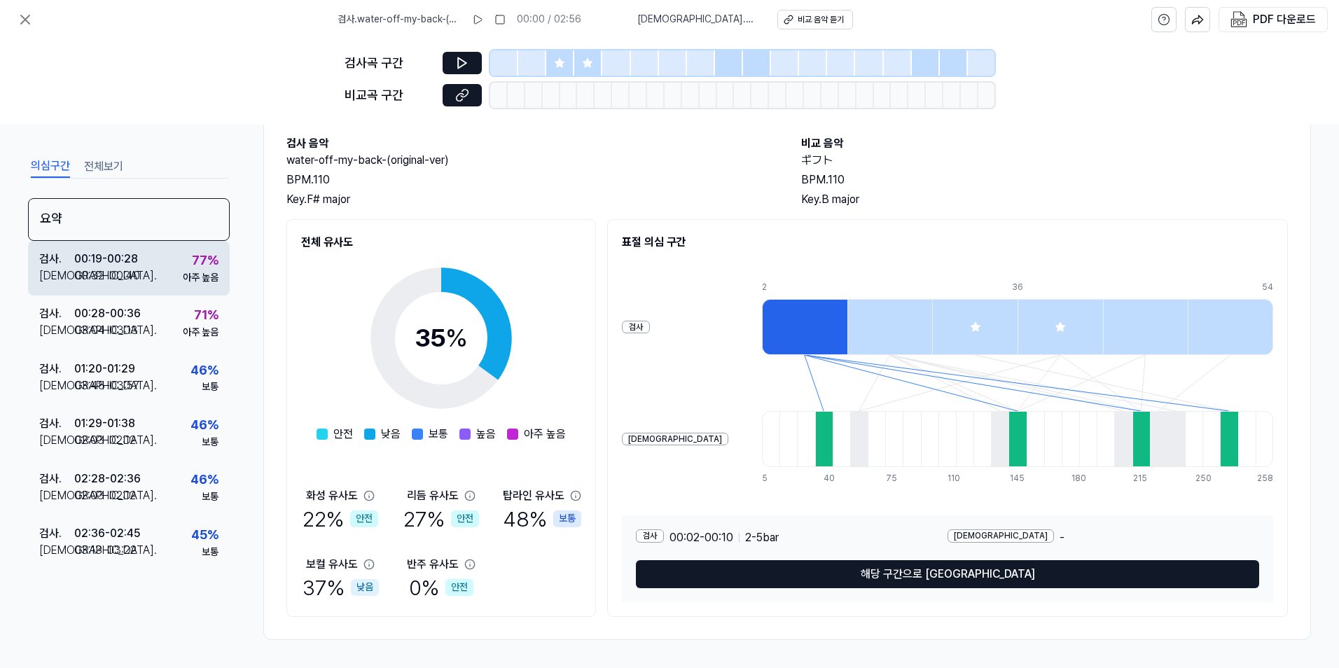
click at [198, 282] on div "아주 높음" at bounding box center [201, 278] width 36 height 14
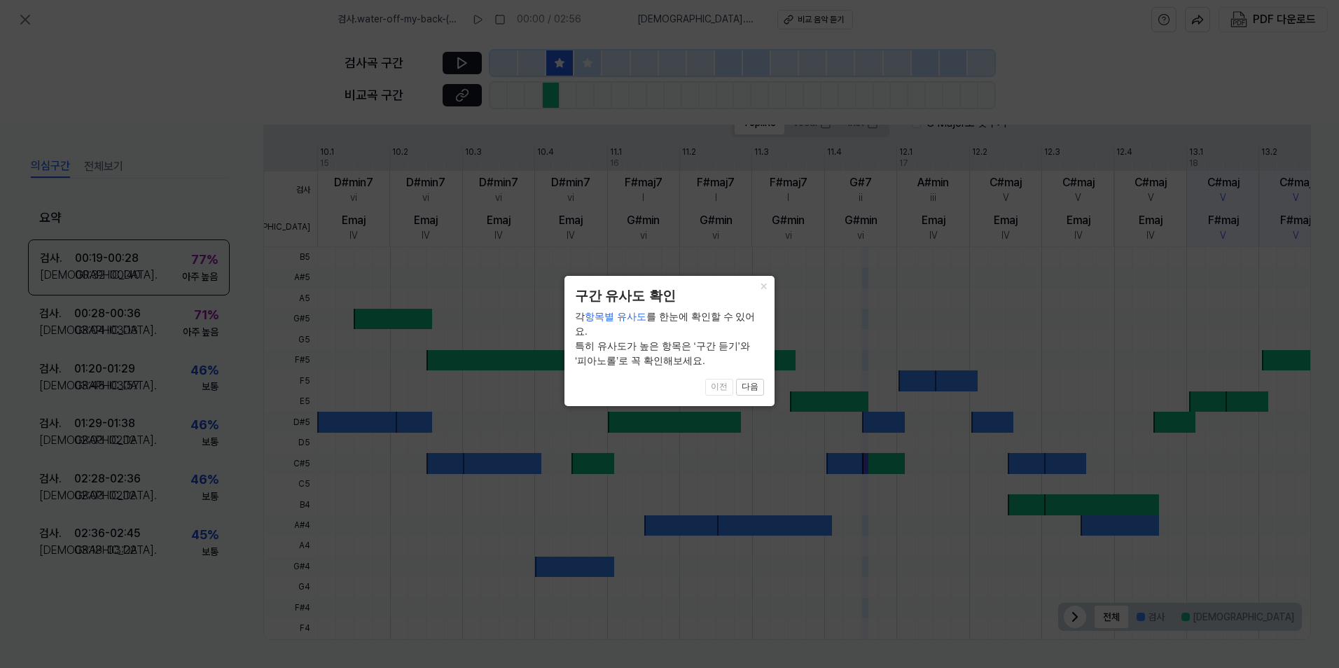
click at [197, 322] on icon at bounding box center [669, 334] width 1339 height 668
